Goal: Information Seeking & Learning: Learn about a topic

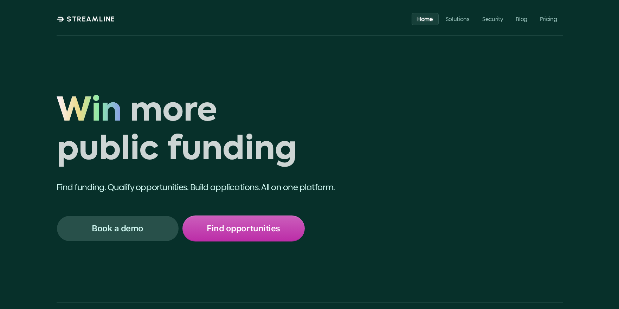
click at [269, 230] on p "Find opportunities" at bounding box center [243, 228] width 73 height 9
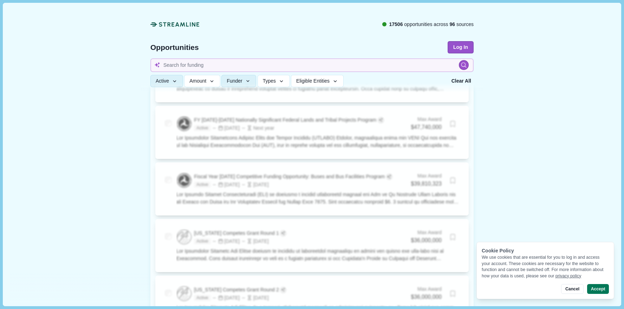
scroll to position [1235, 0]
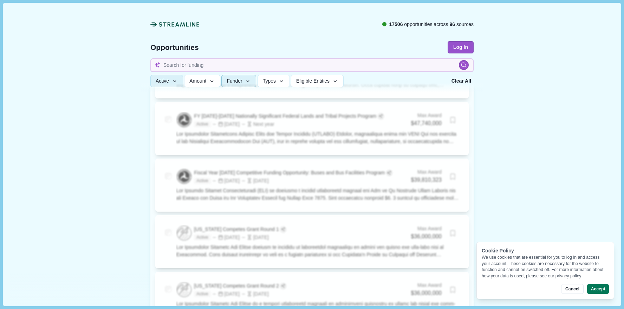
click at [236, 84] on button "Funder" at bounding box center [239, 81] width 35 height 12
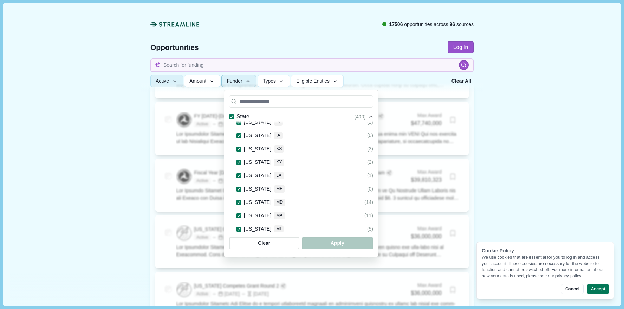
scroll to position [1185, 0]
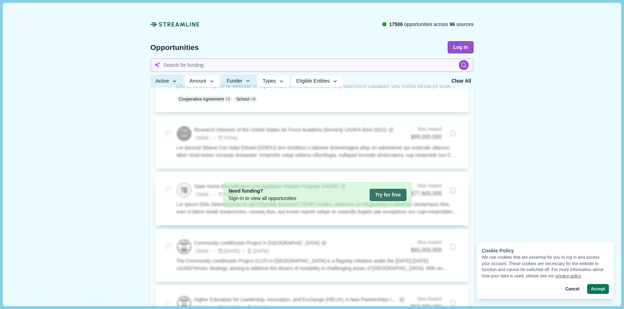
scroll to position [1483, 0]
